Goal: Task Accomplishment & Management: Manage account settings

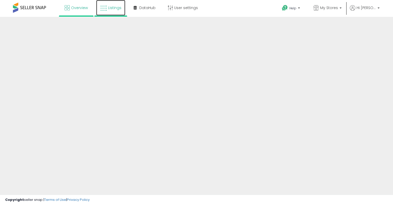
click at [109, 9] on span "Listings" at bounding box center [114, 7] width 13 height 5
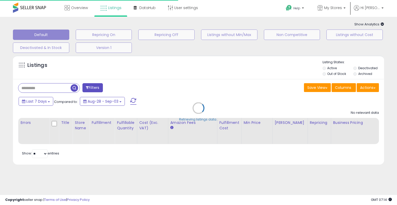
click at [382, 23] on icon at bounding box center [382, 23] width 3 height 3
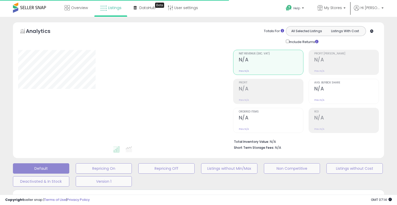
type input "**********"
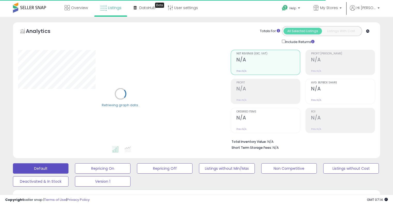
click at [265, 32] on div "Totals For" at bounding box center [270, 31] width 20 height 5
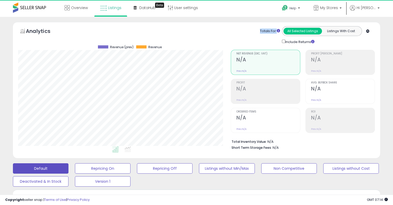
scroll to position [106, 213]
click at [266, 25] on div "Analytics Totals For All Selected Listings Listings With Cost Include Returns" at bounding box center [196, 90] width 367 height 136
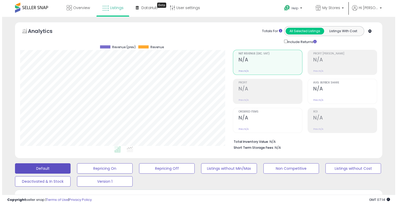
scroll to position [52, 0]
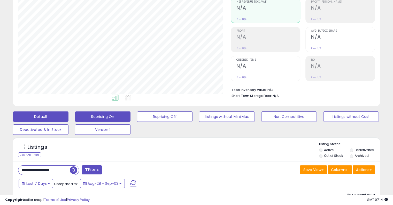
click at [116, 119] on button "Repricing On" at bounding box center [103, 116] width 56 height 10
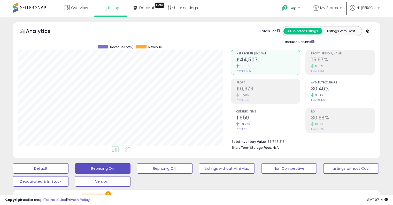
scroll to position [106, 213]
